Goal: Task Accomplishment & Management: Use online tool/utility

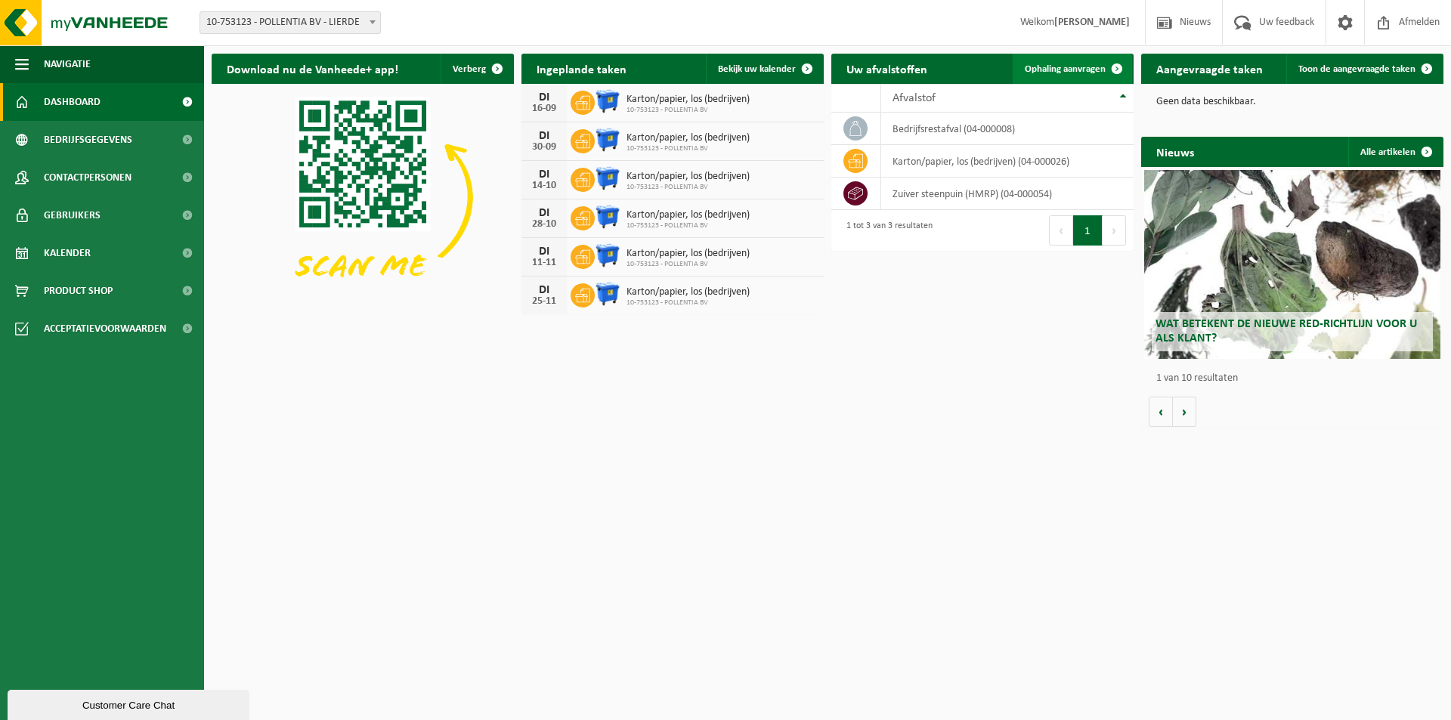
click at [1115, 65] on span at bounding box center [1117, 69] width 30 height 30
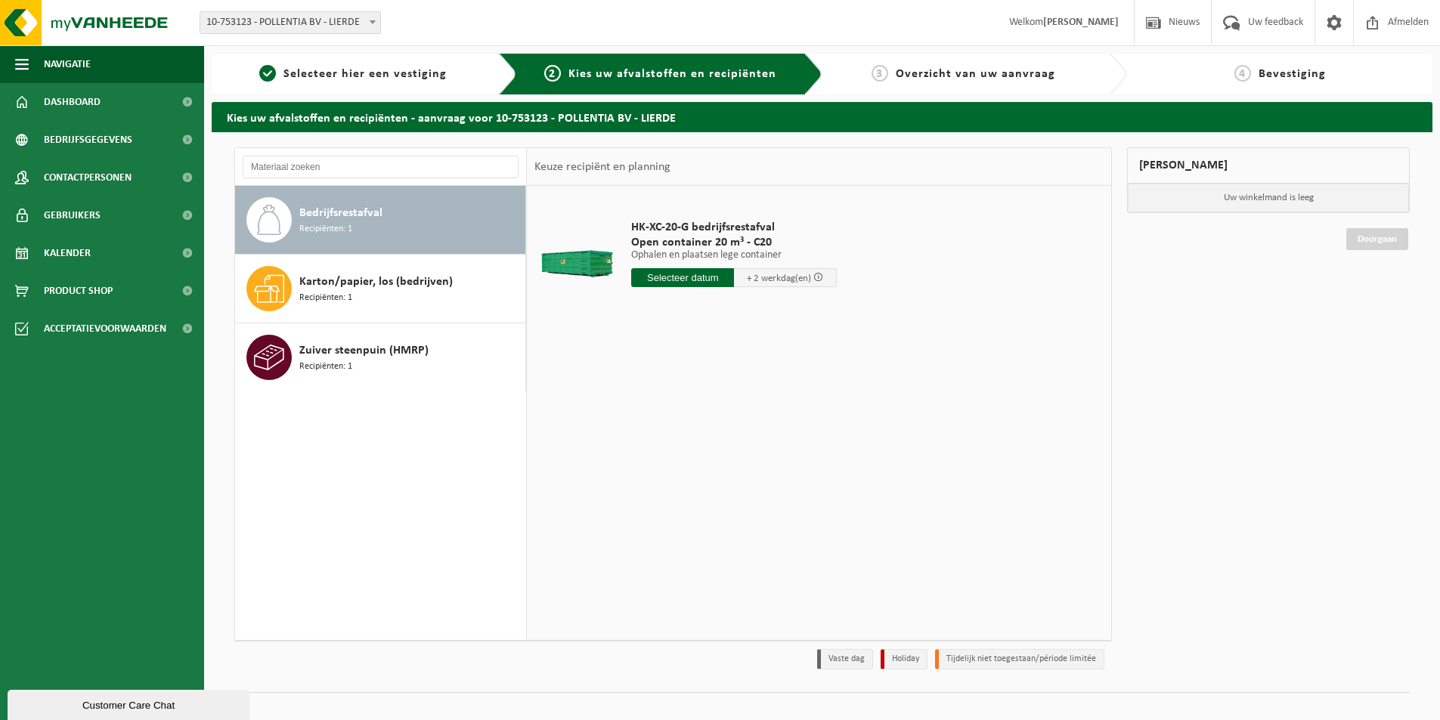
click at [433, 219] on div "Bedrijfsrestafval Recipiënten: 1" at bounding box center [410, 219] width 222 height 45
click at [695, 283] on input "text" at bounding box center [682, 277] width 103 height 19
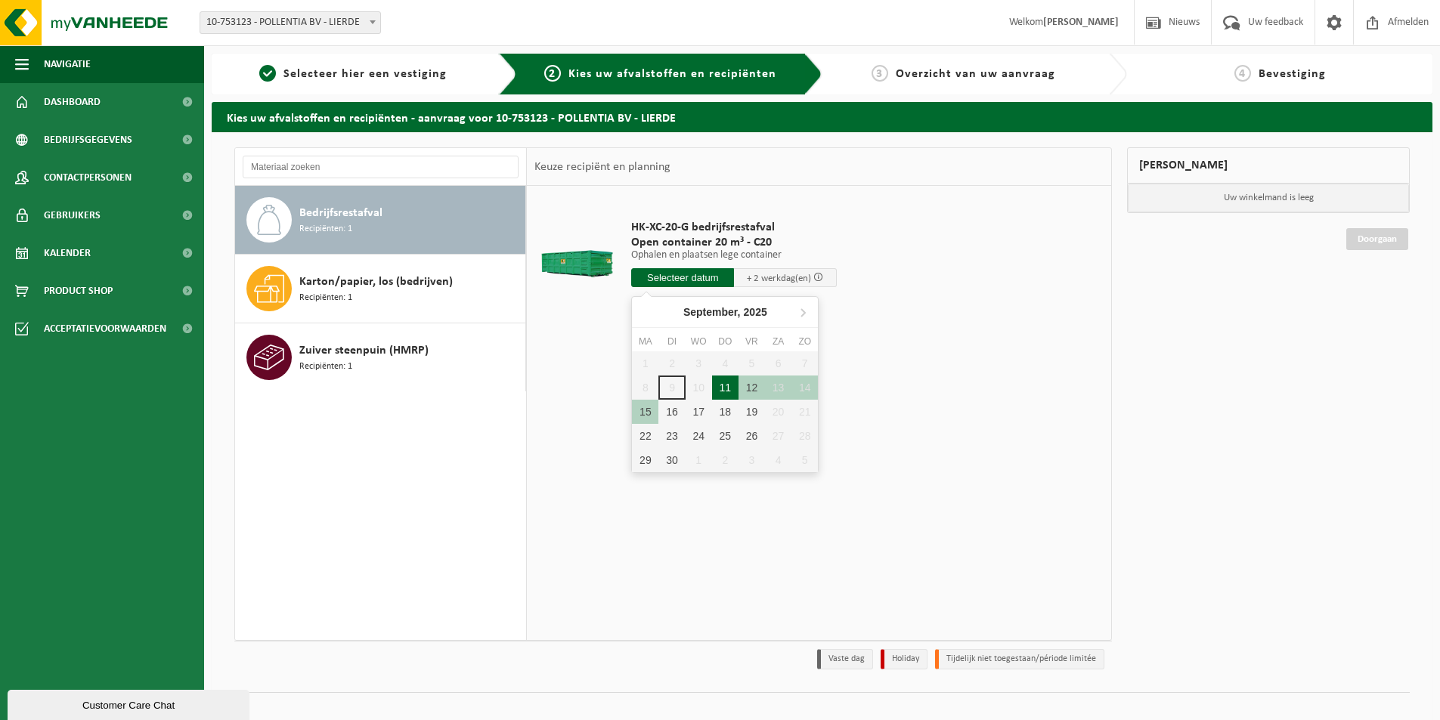
click at [720, 390] on div "11" at bounding box center [725, 388] width 26 height 24
type input "Van 2025-09-11"
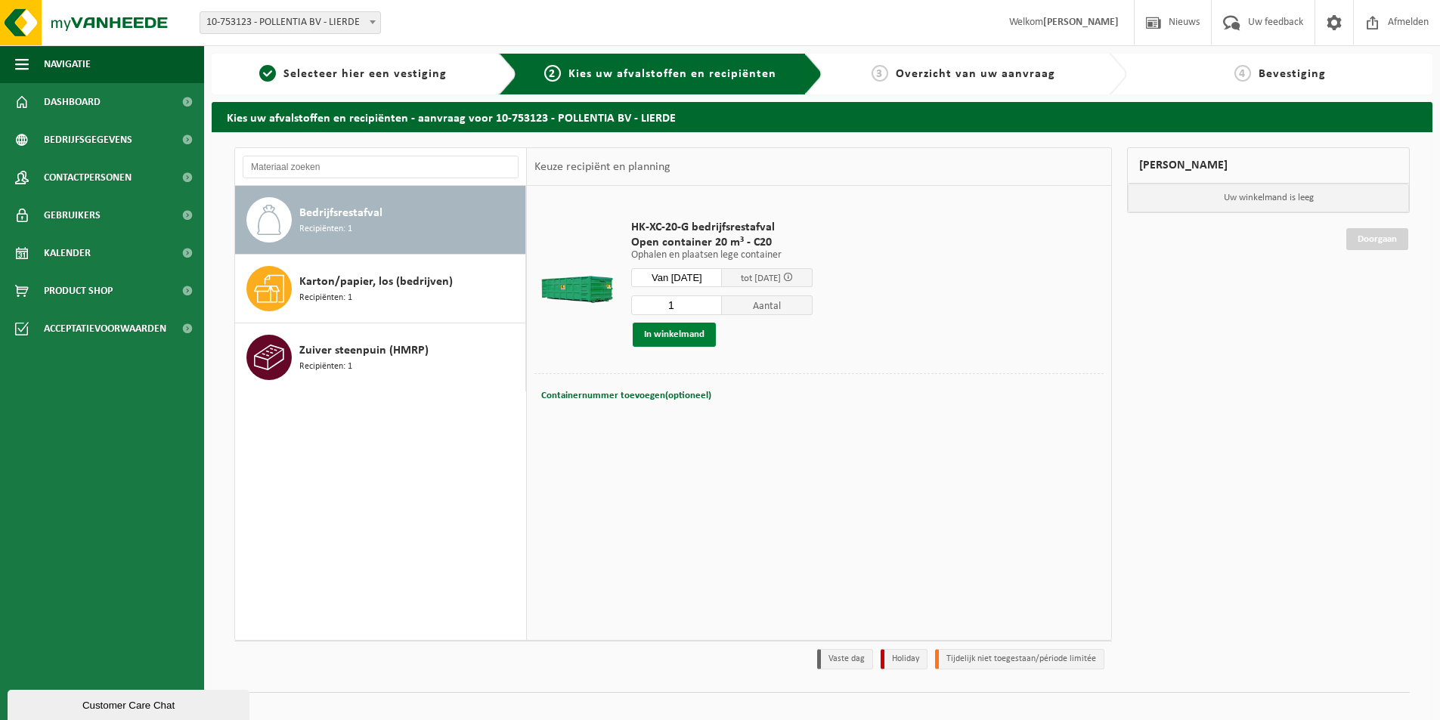
click at [683, 337] on button "In winkelmand" at bounding box center [674, 335] width 83 height 24
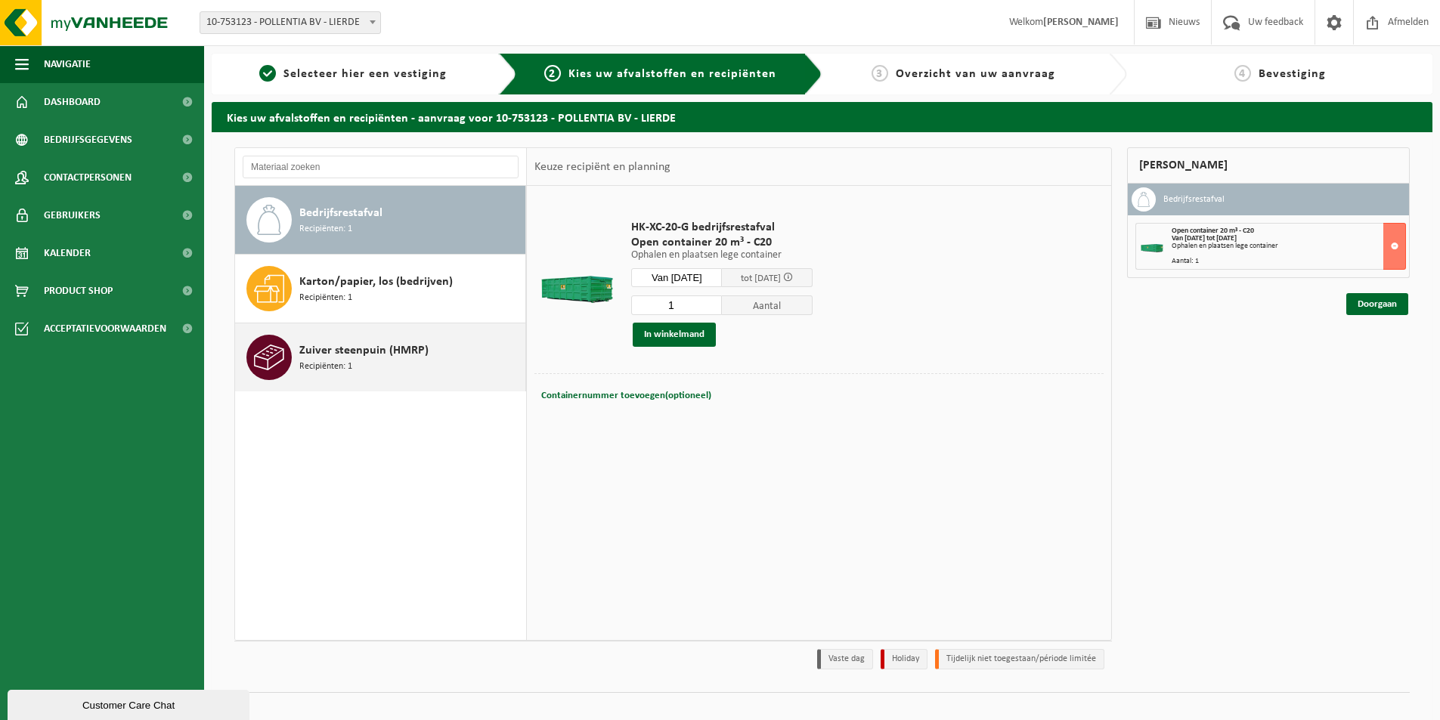
click at [336, 345] on span "Zuiver steenpuin (HMRP)" at bounding box center [363, 351] width 129 height 18
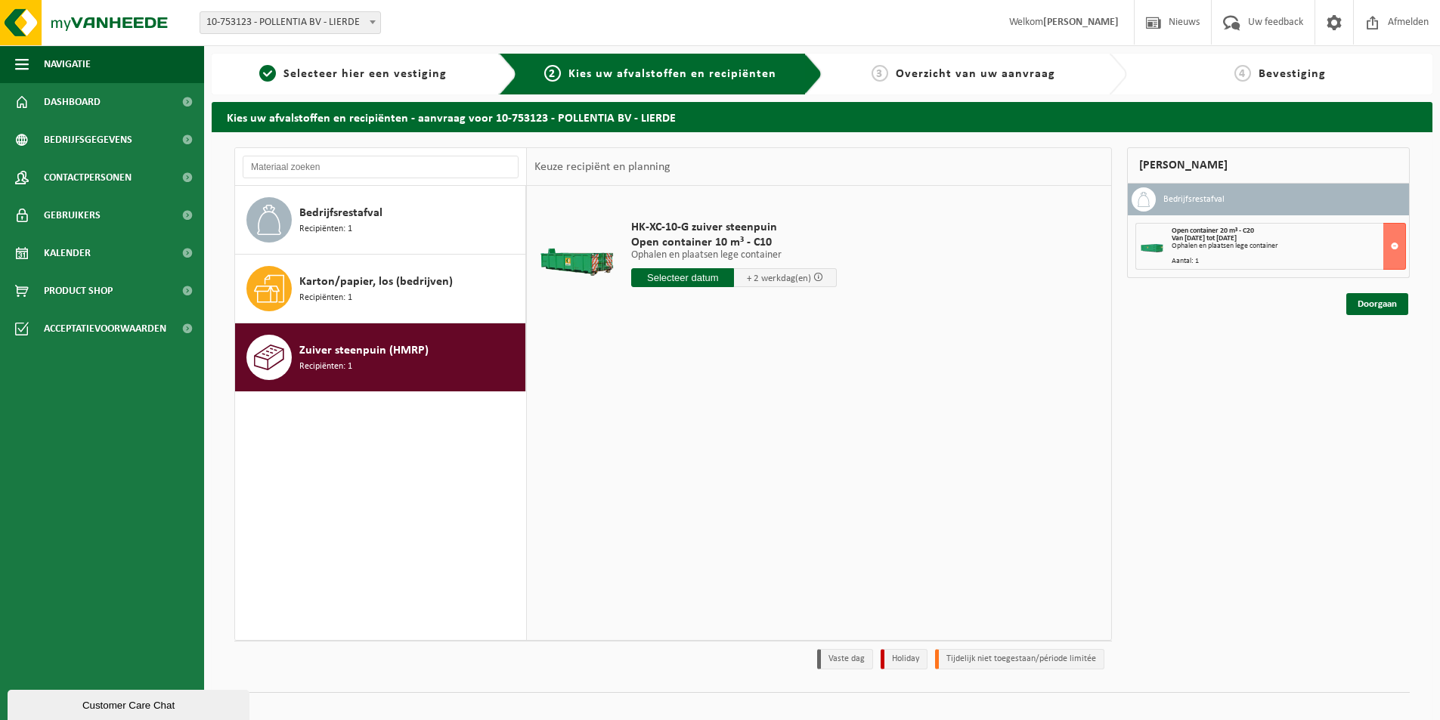
click at [700, 279] on input "text" at bounding box center [682, 277] width 103 height 19
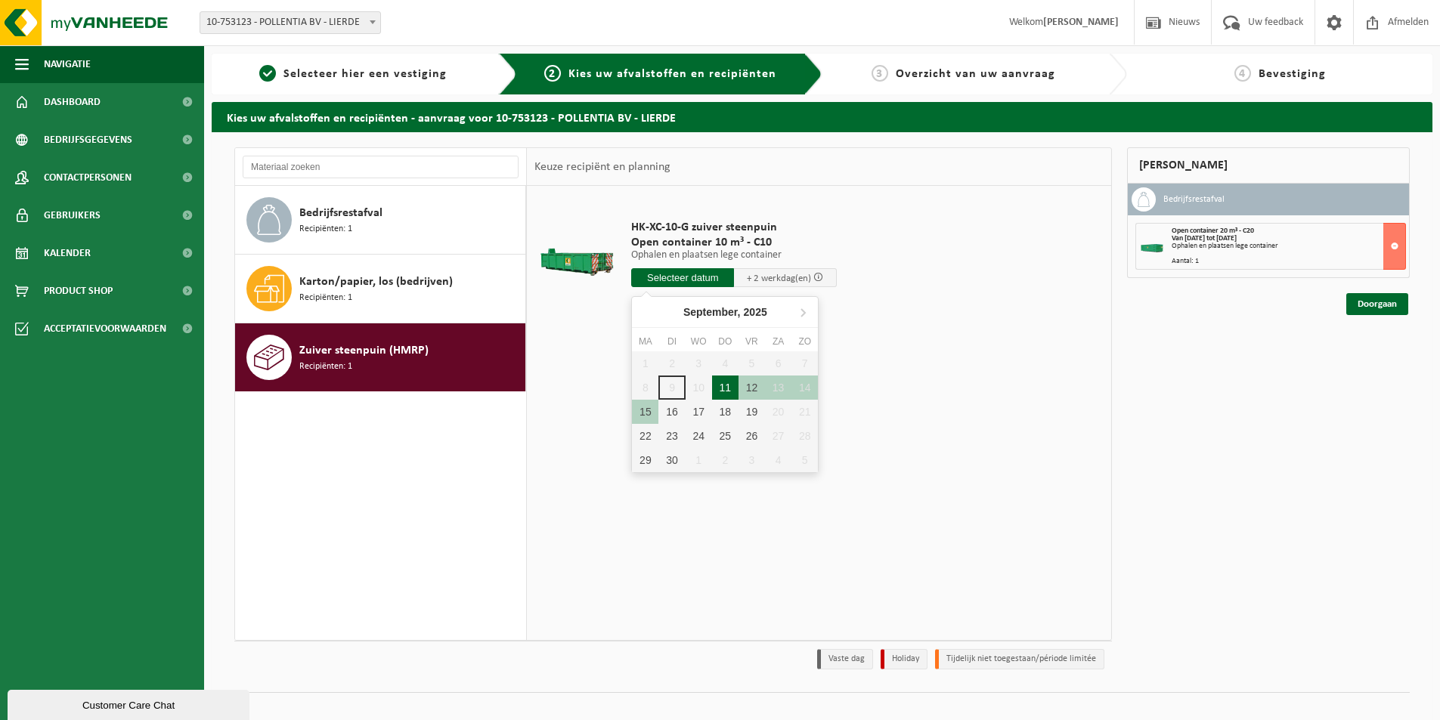
click at [725, 383] on div "11" at bounding box center [725, 388] width 26 height 24
type input "Van 2025-09-11"
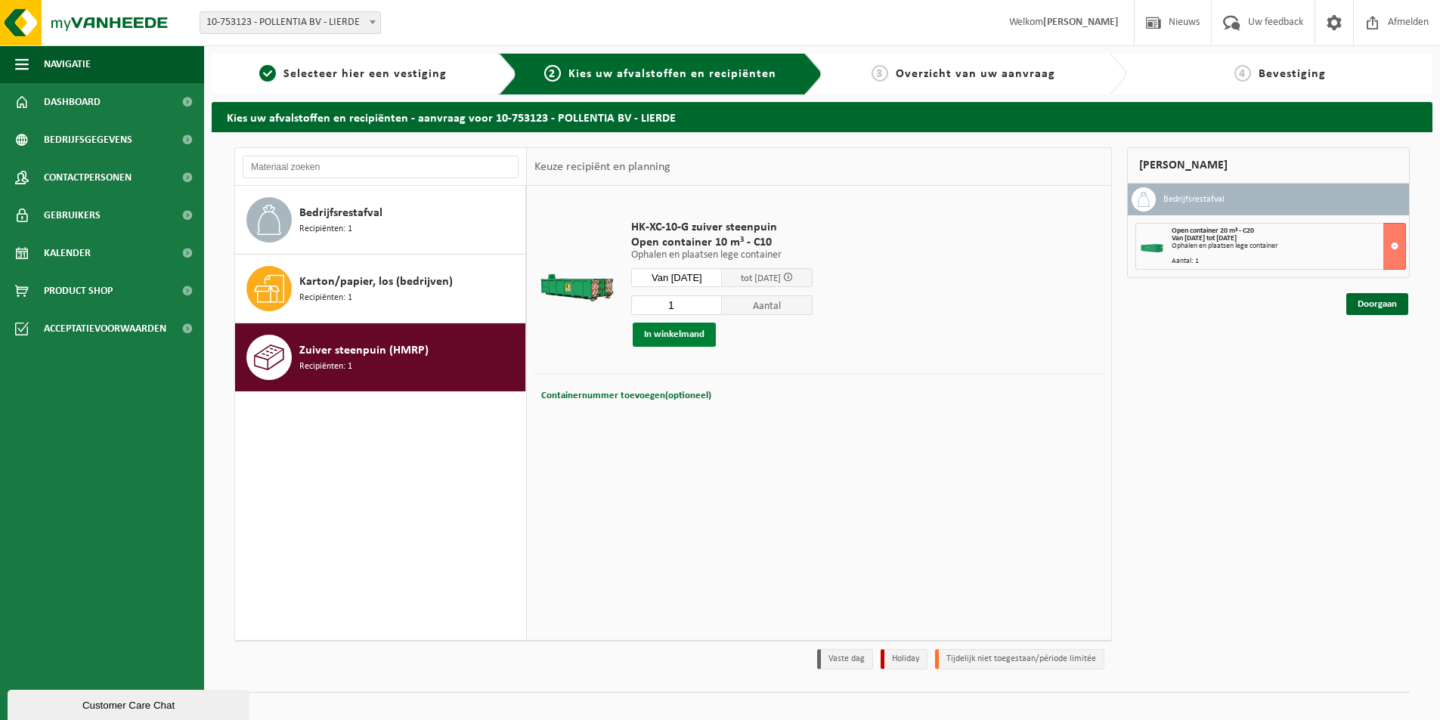
click at [664, 336] on button "In winkelmand" at bounding box center [674, 335] width 83 height 24
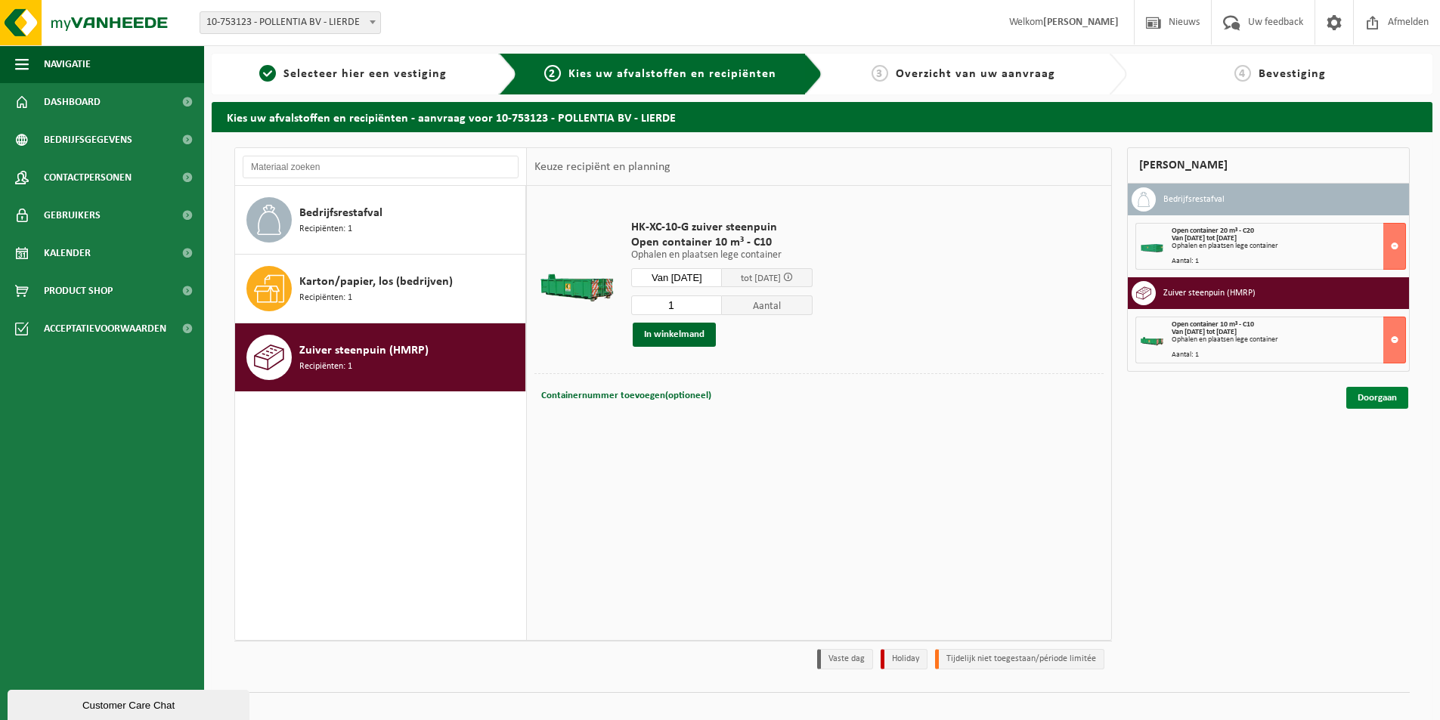
click at [1386, 400] on link "Doorgaan" at bounding box center [1377, 398] width 62 height 22
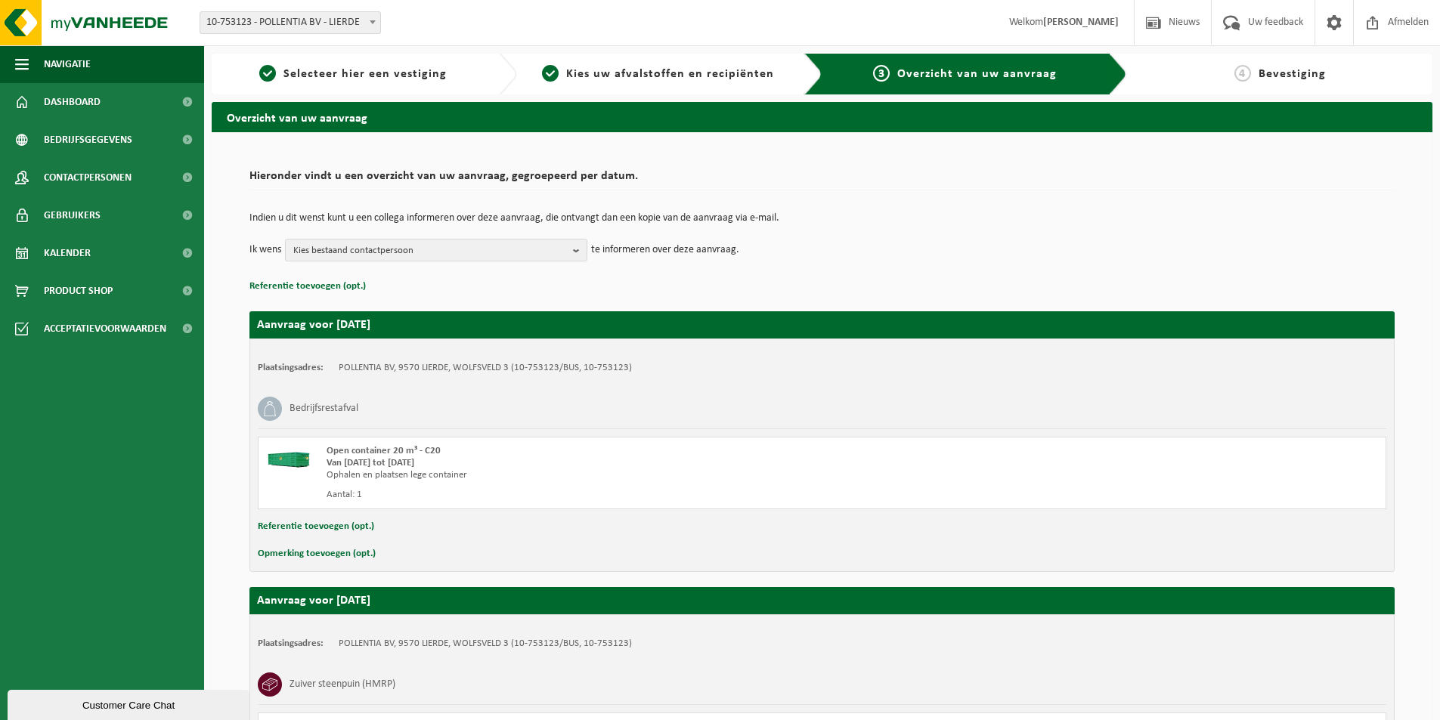
scroll to position [204, 0]
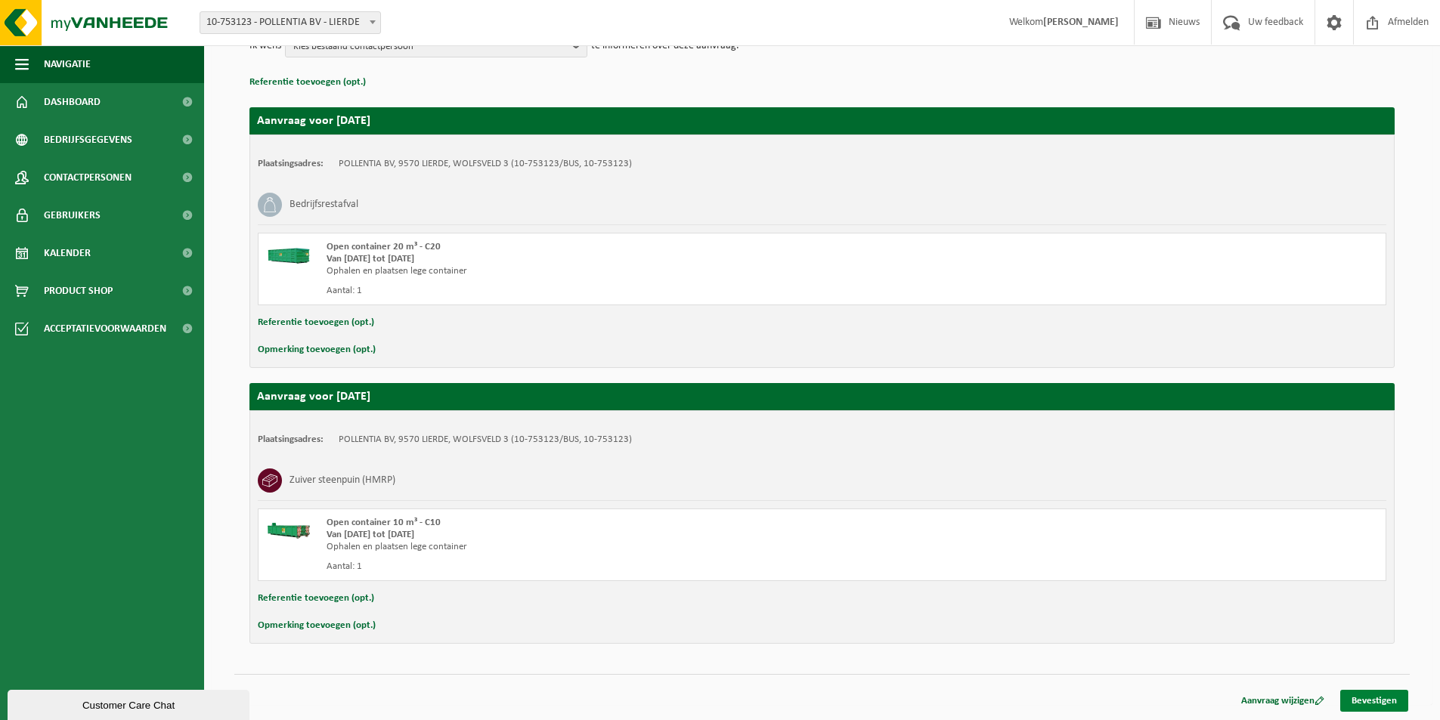
click at [1367, 694] on link "Bevestigen" at bounding box center [1374, 701] width 68 height 22
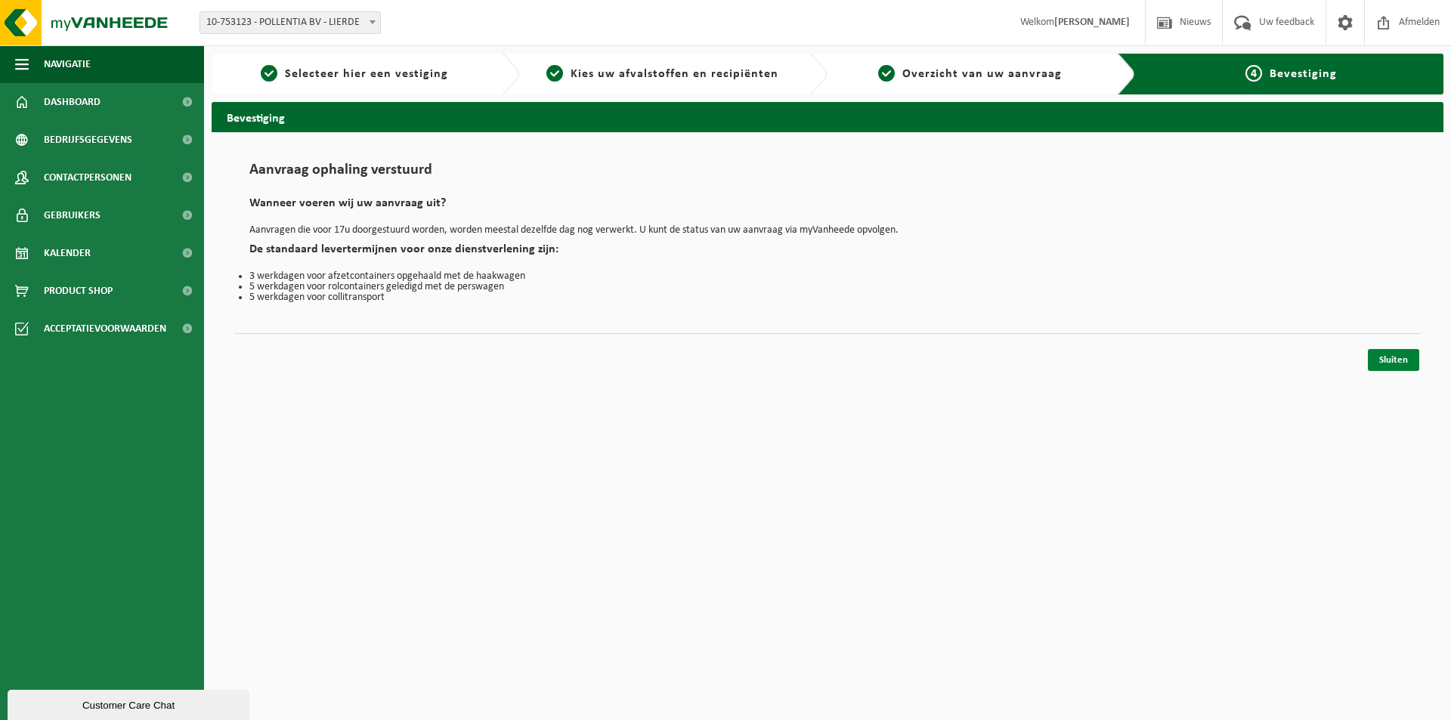
click at [1380, 362] on link "Sluiten" at bounding box center [1393, 360] width 51 height 22
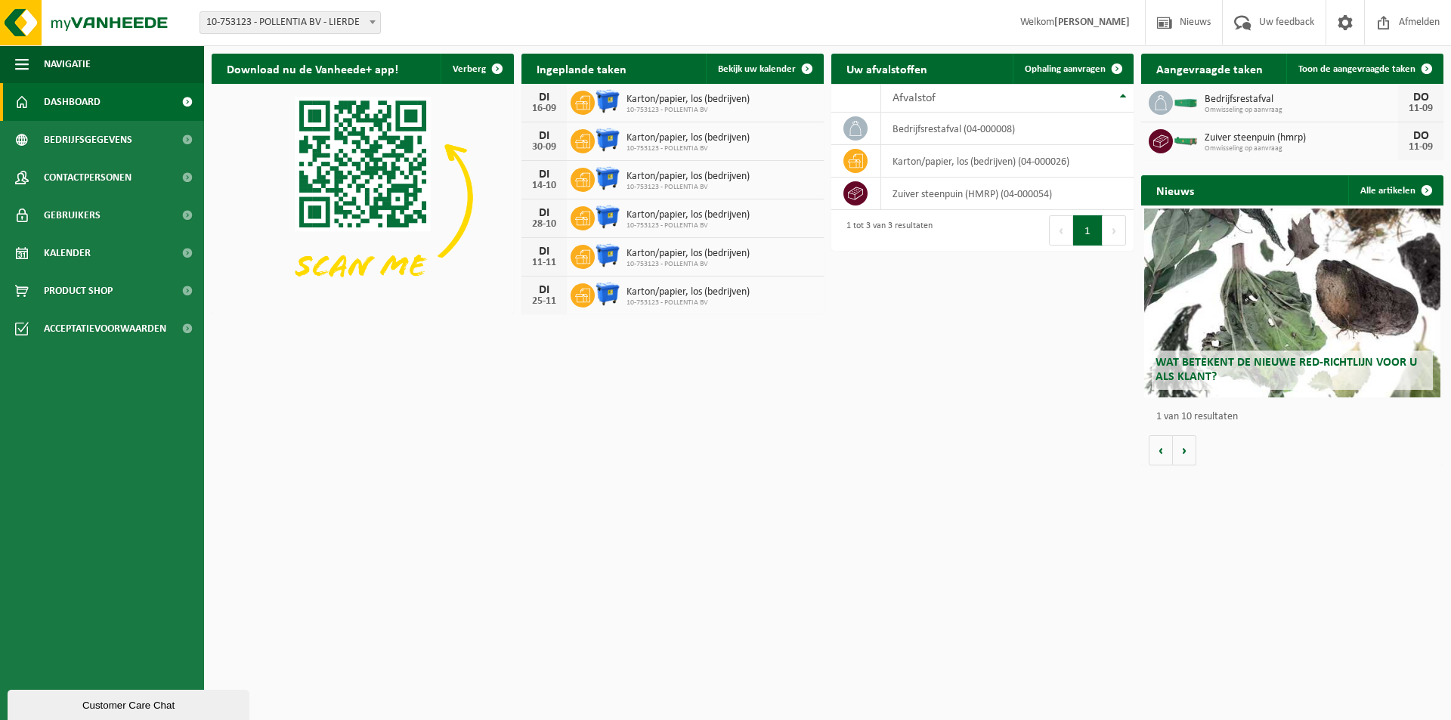
click at [1253, 68] on h2 "Aangevraagde taken" at bounding box center [1210, 68] width 137 height 29
click at [64, 102] on span "Dashboard" at bounding box center [72, 102] width 57 height 38
click at [1237, 73] on h2 "Aangevraagde taken" at bounding box center [1210, 68] width 137 height 29
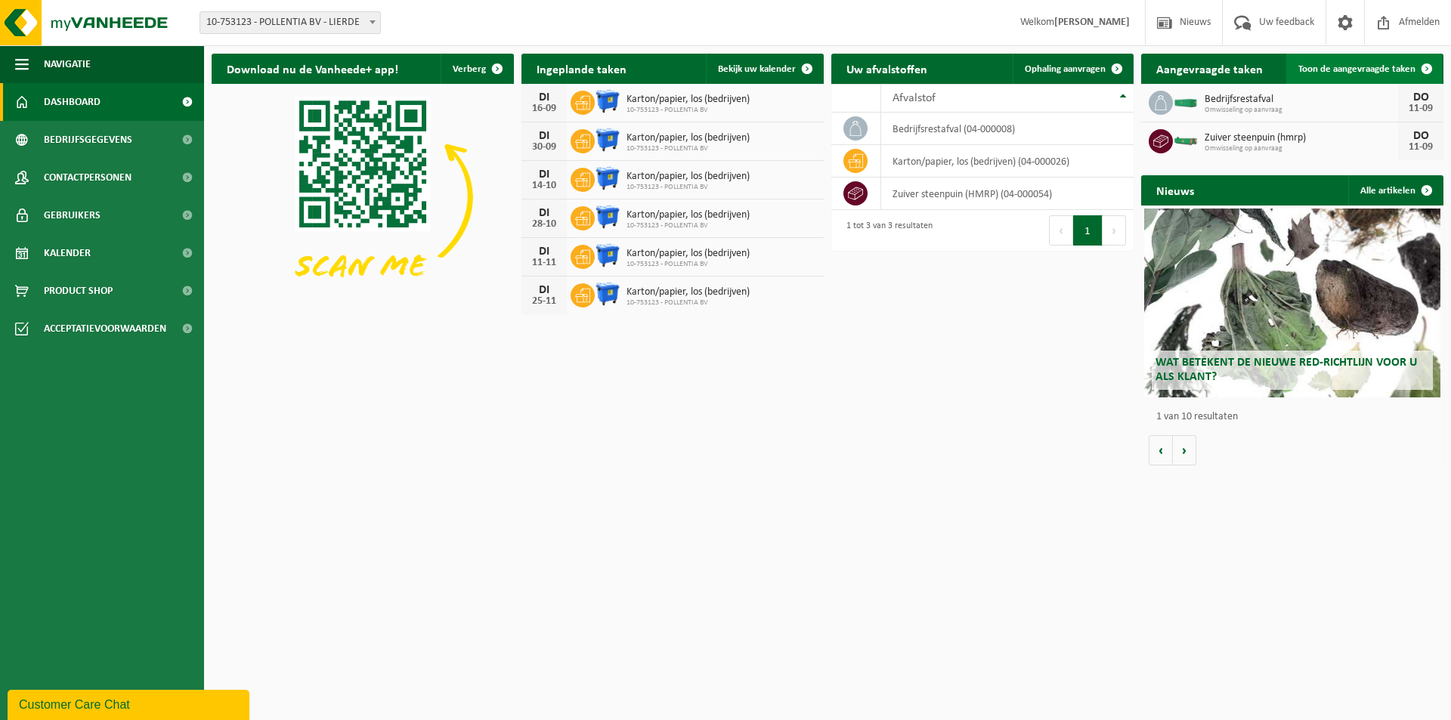
click at [1408, 66] on span "Toon de aangevraagde taken" at bounding box center [1357, 69] width 117 height 10
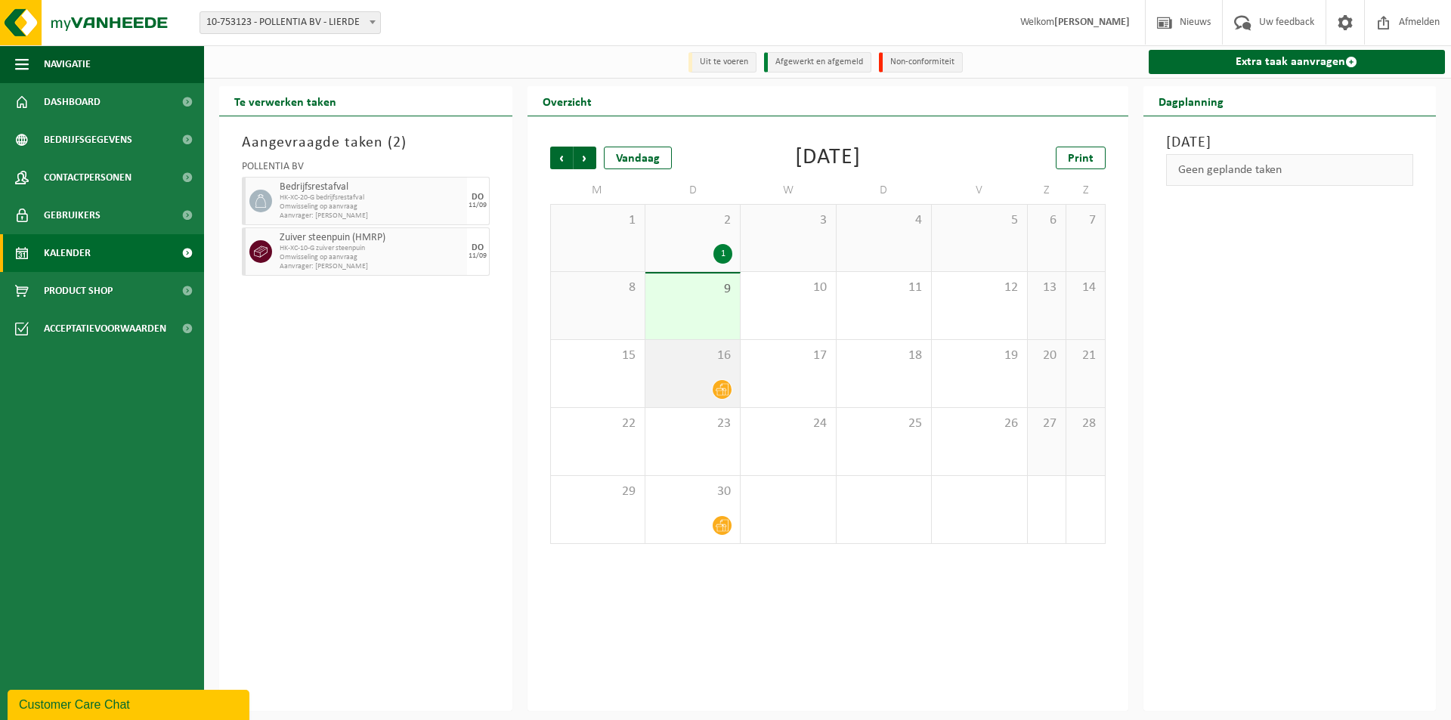
click at [711, 395] on div at bounding box center [692, 389] width 79 height 20
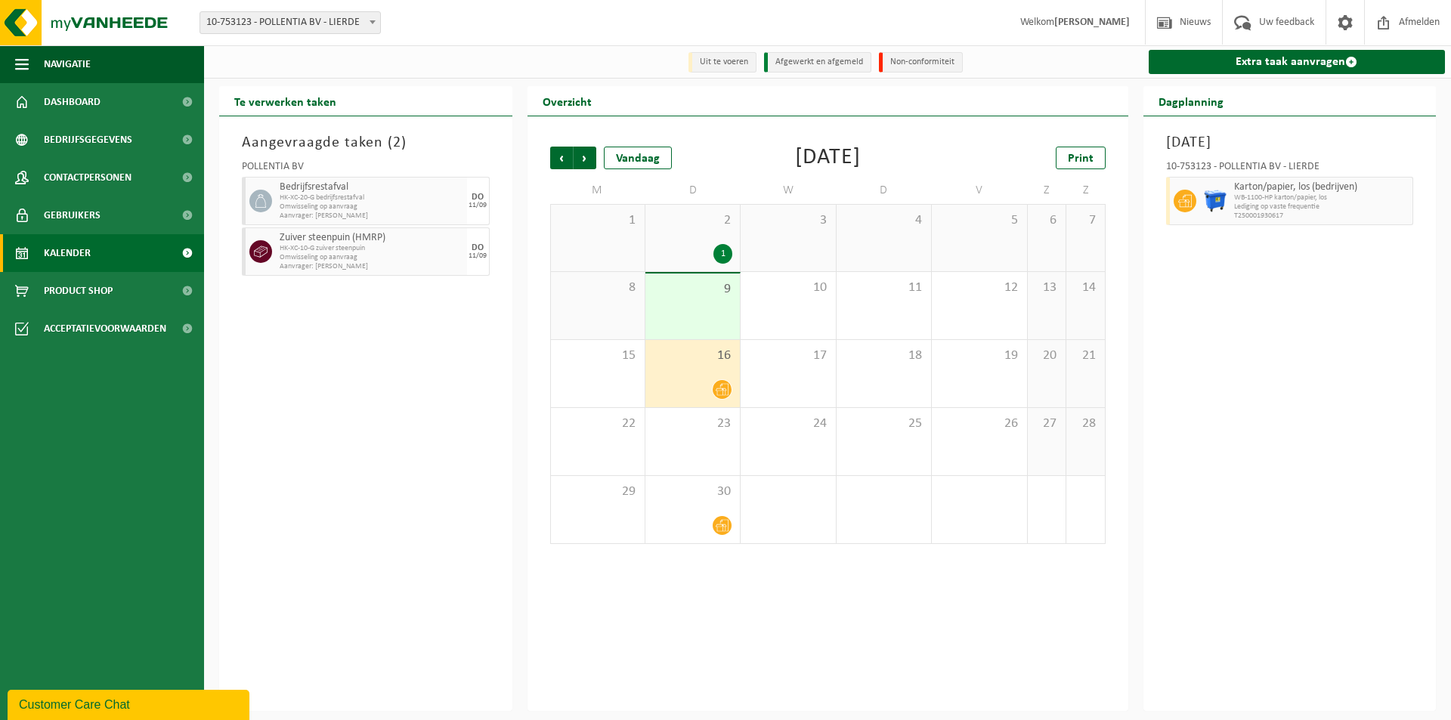
click at [696, 252] on div "1" at bounding box center [692, 254] width 79 height 20
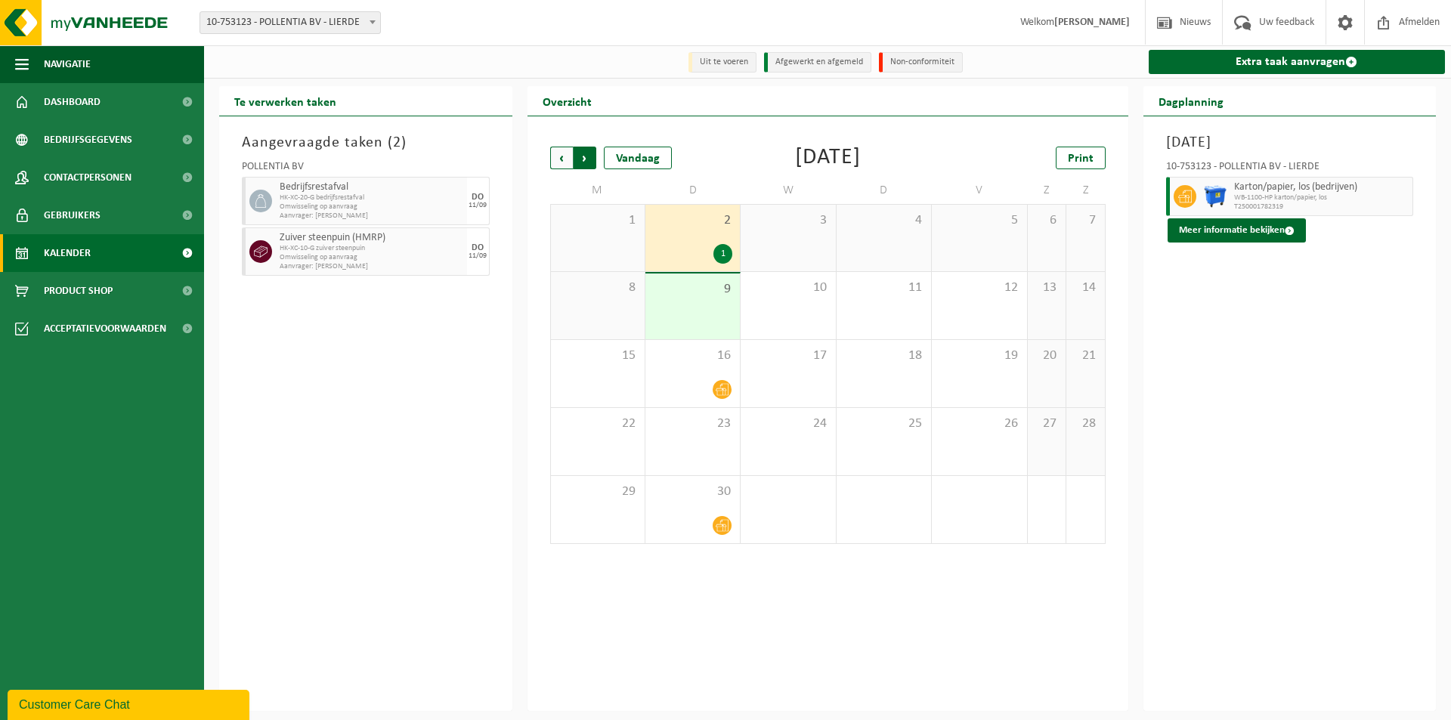
click at [554, 160] on span "Vorige" at bounding box center [561, 158] width 23 height 23
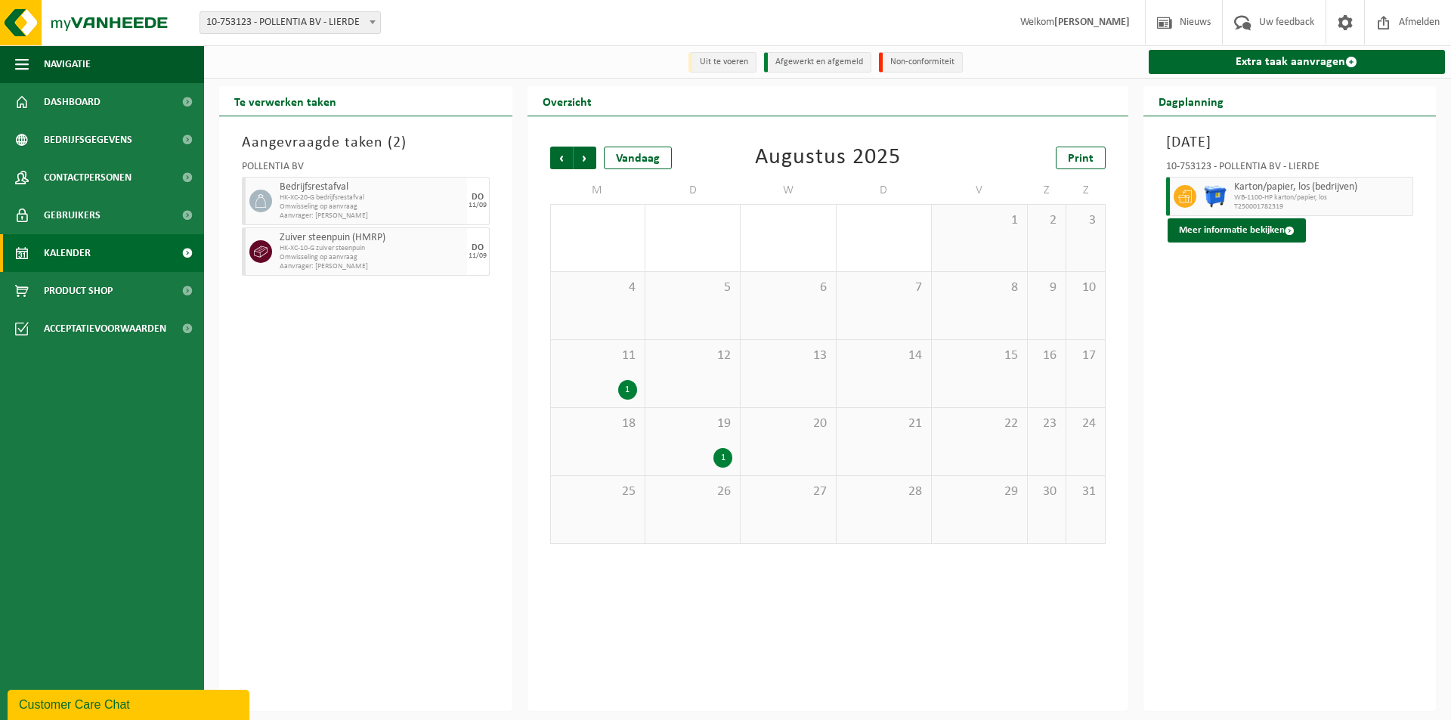
click at [694, 448] on div "19 1" at bounding box center [693, 441] width 94 height 67
click at [623, 397] on div "1" at bounding box center [627, 390] width 19 height 20
click at [564, 161] on span "Vorige" at bounding box center [561, 158] width 23 height 23
click at [581, 158] on span "Volgende" at bounding box center [585, 158] width 23 height 23
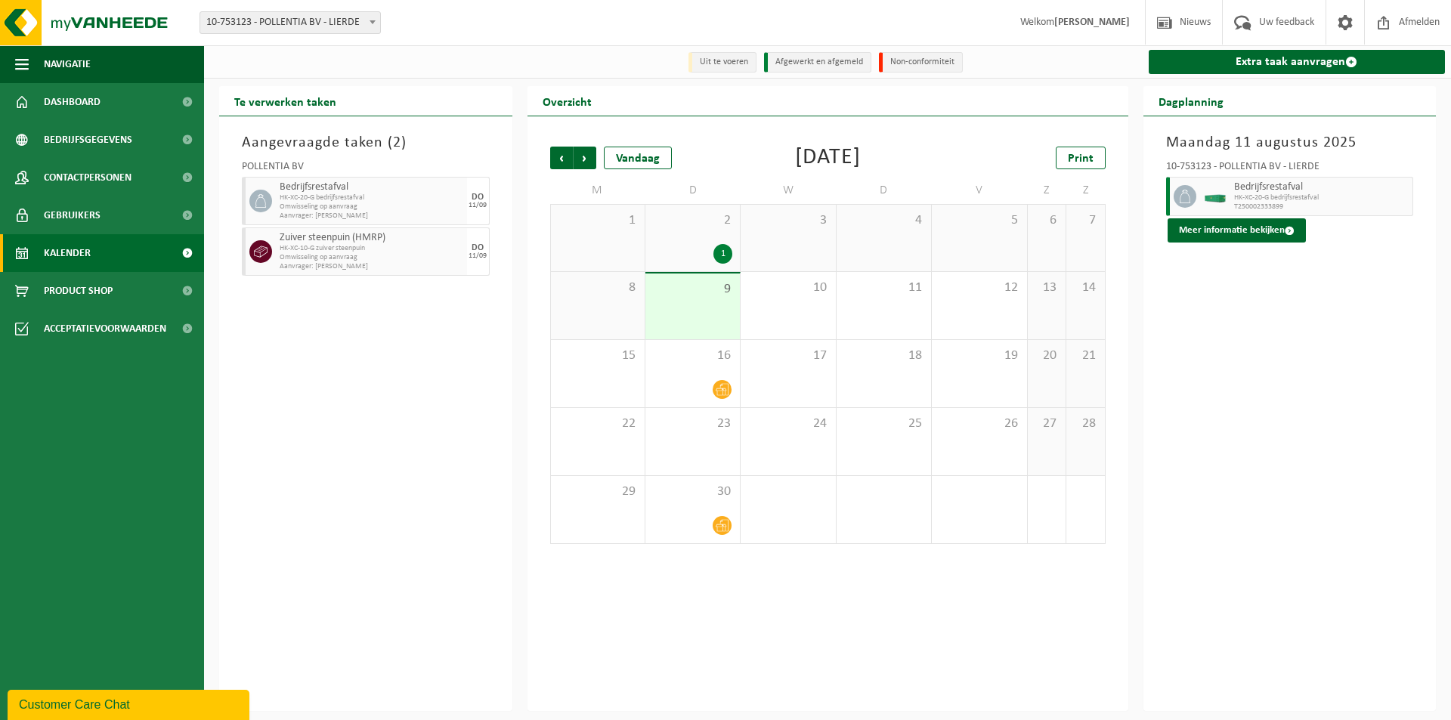
click at [662, 261] on div "1" at bounding box center [692, 254] width 79 height 20
click at [436, 430] on div "Aangevraagde taken ( 2 ) POLLENTIA BV Bedrijfsrestafval HK-XC-20-G bedrijfsrest…" at bounding box center [365, 413] width 293 height 595
